Goal: Information Seeking & Learning: Learn about a topic

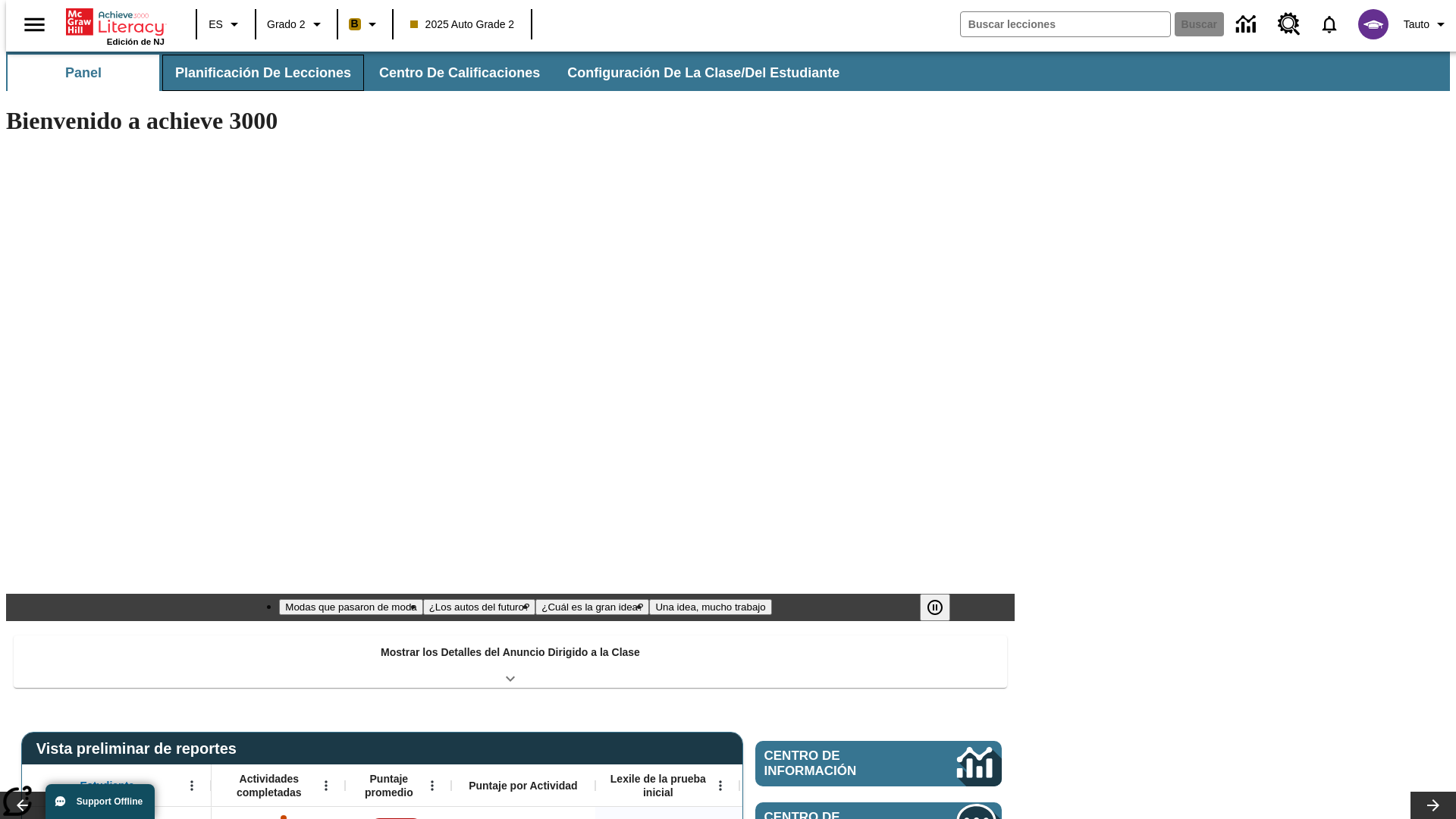
click at [254, 73] on span "Planificación de lecciones" at bounding box center [263, 73] width 176 height 18
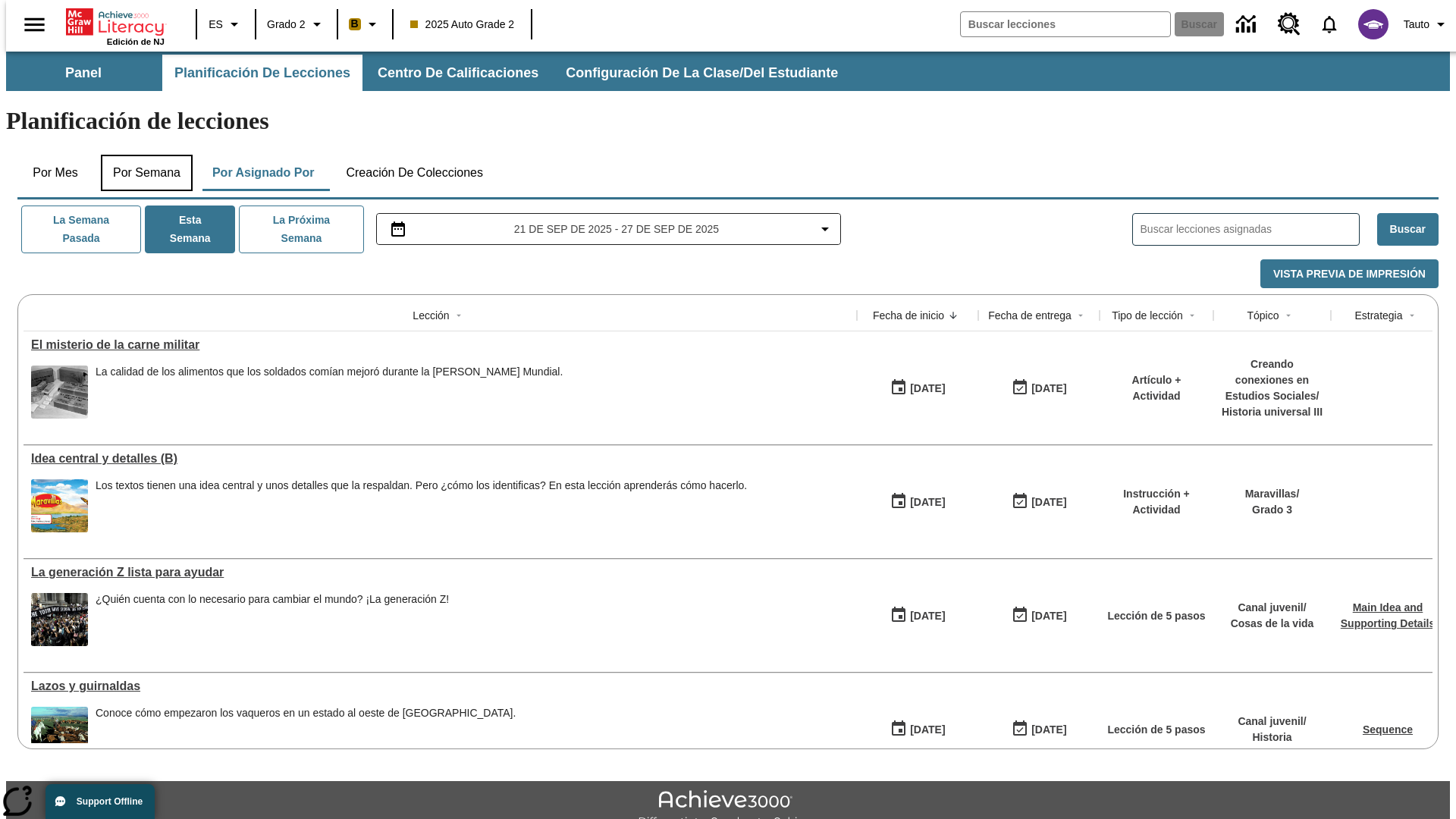
click at [142, 155] on button "Por semana" at bounding box center [146, 172] width 91 height 36
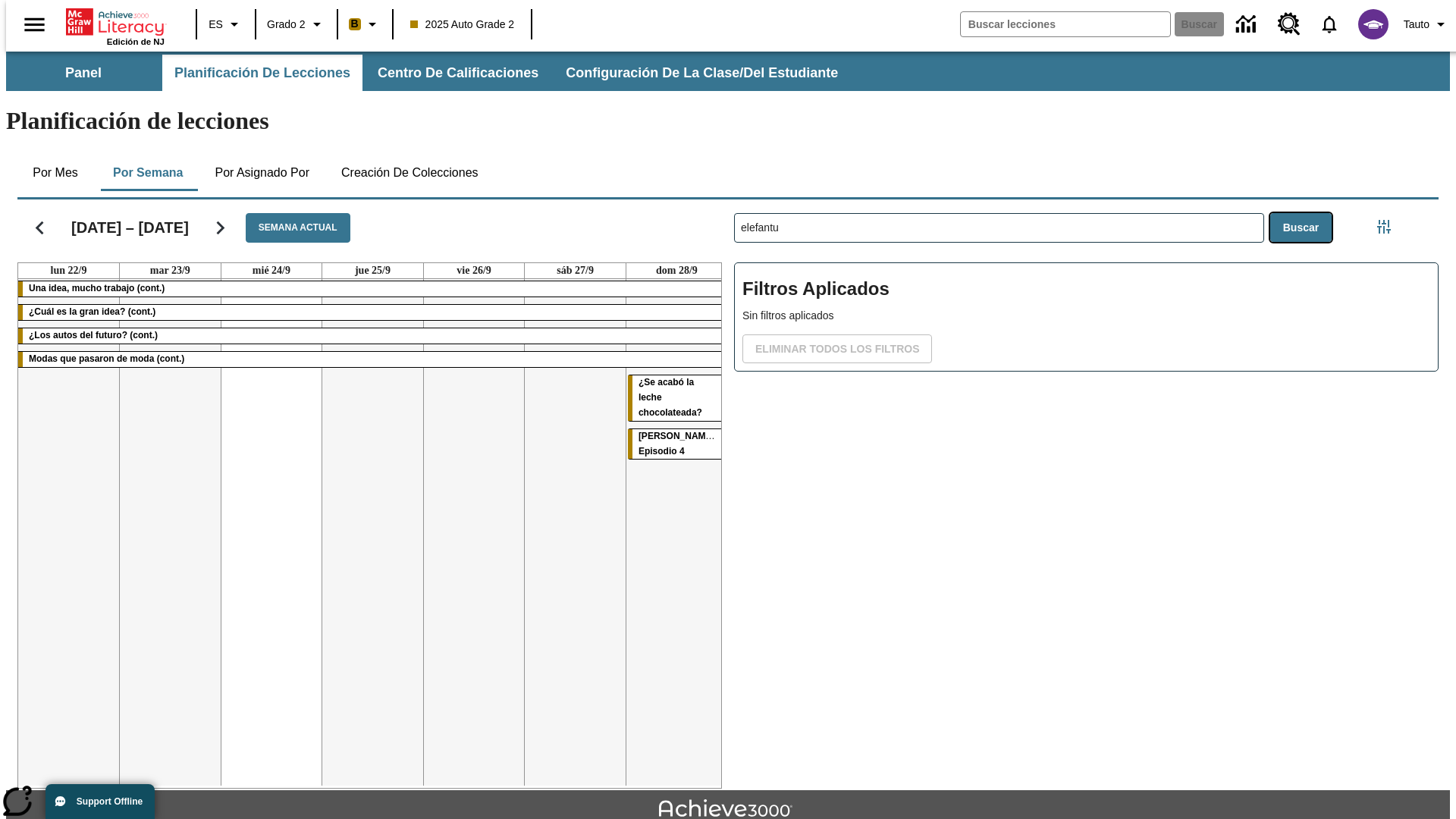
click at [1305, 213] on button "Buscar" at bounding box center [1301, 228] width 62 height 30
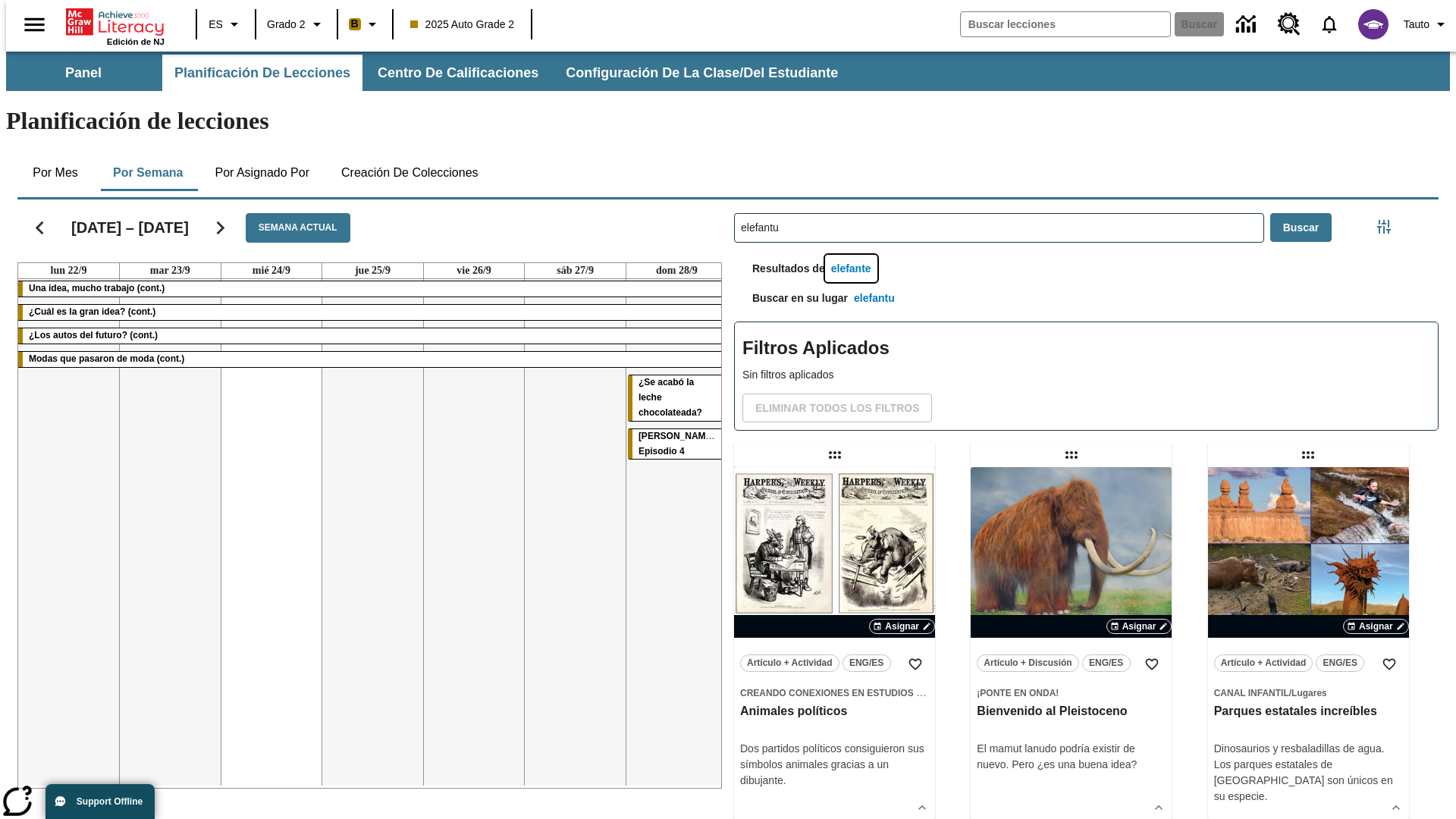
click at [853, 255] on button "elefante" at bounding box center [851, 268] width 53 height 28
type input "elefante"
